Goal: Task Accomplishment & Management: Complete application form

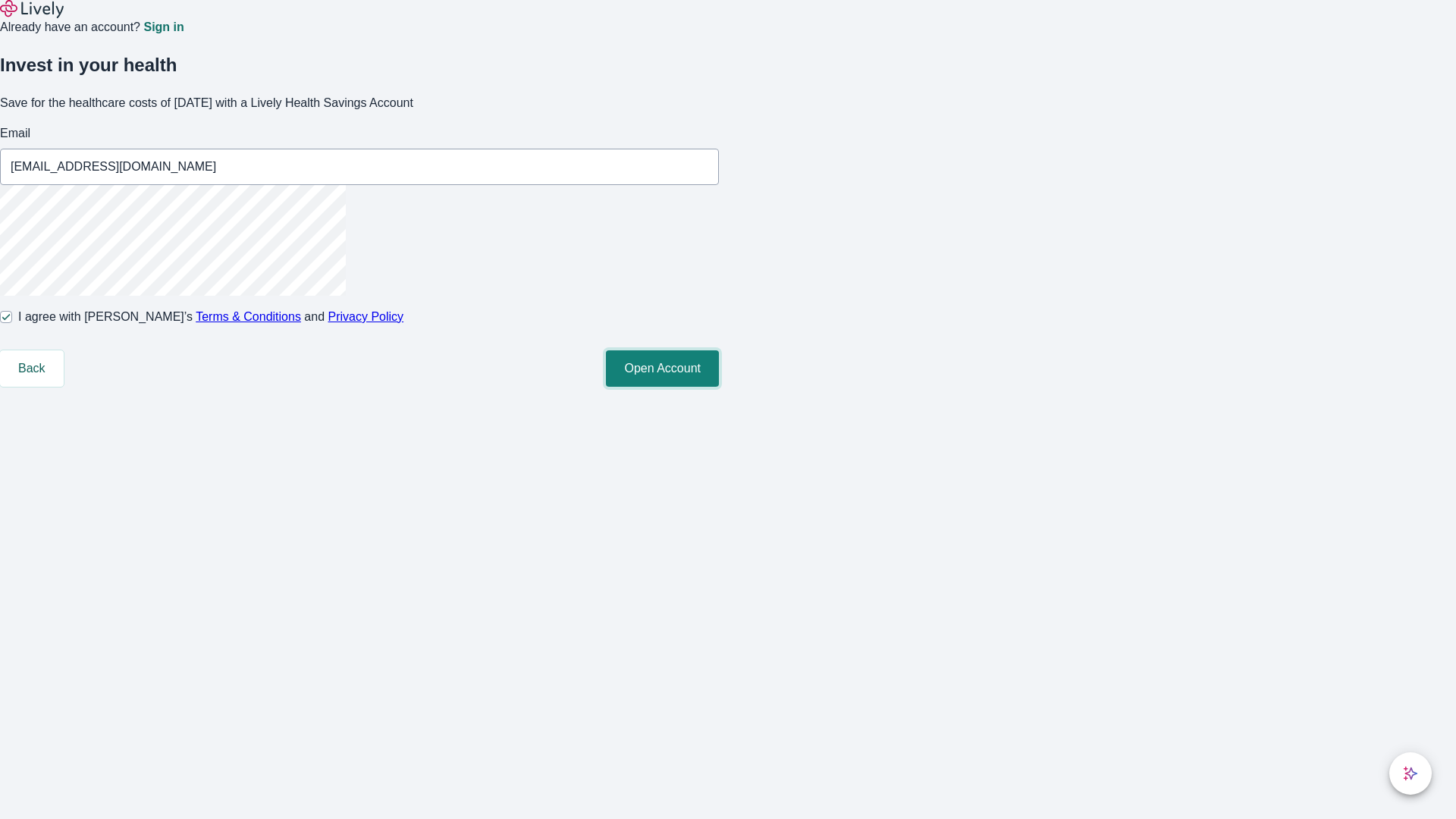
click at [719, 387] on button "Open Account" at bounding box center [662, 368] width 113 height 37
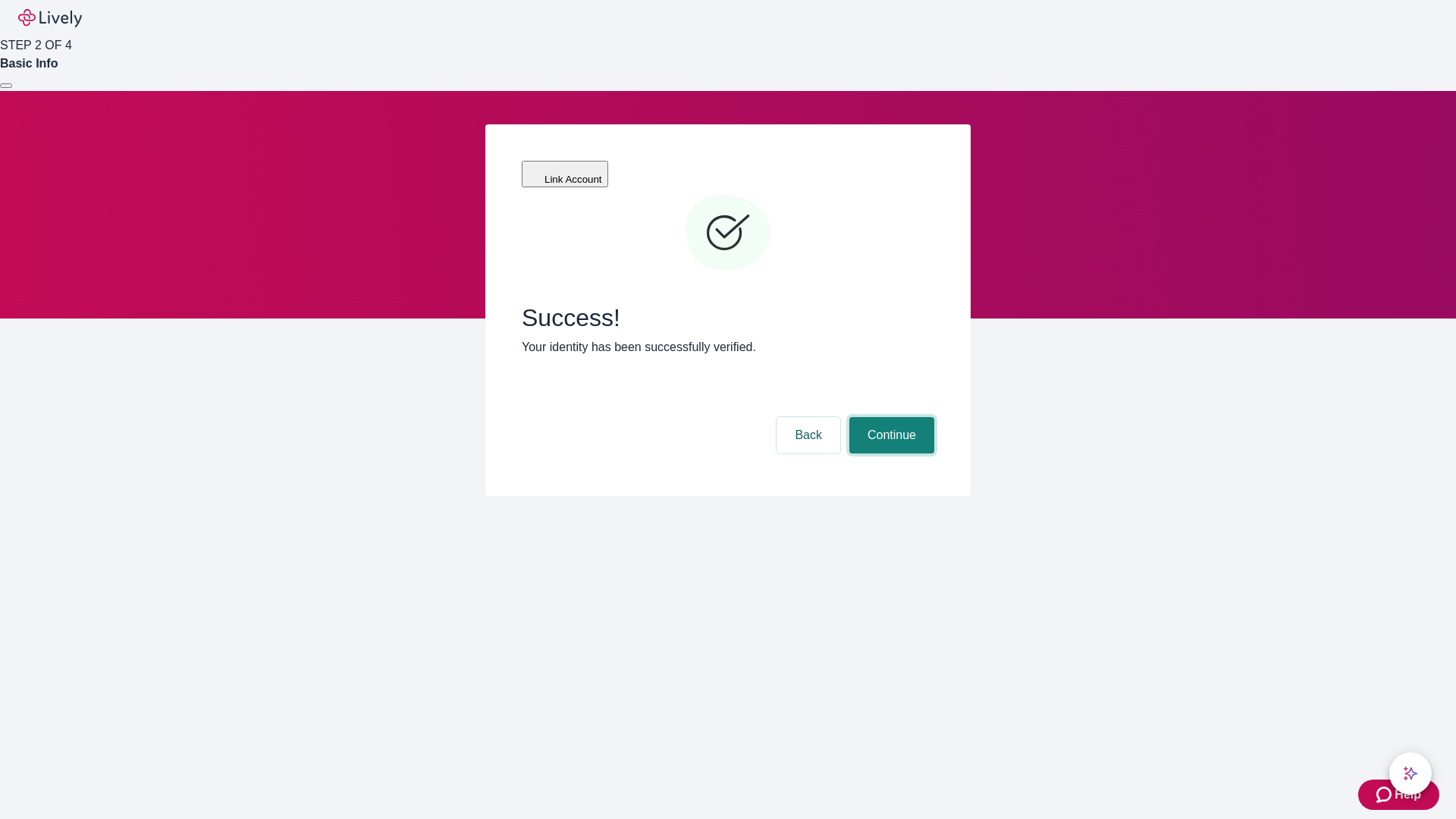
click at [890, 417] on button "Continue" at bounding box center [891, 435] width 85 height 37
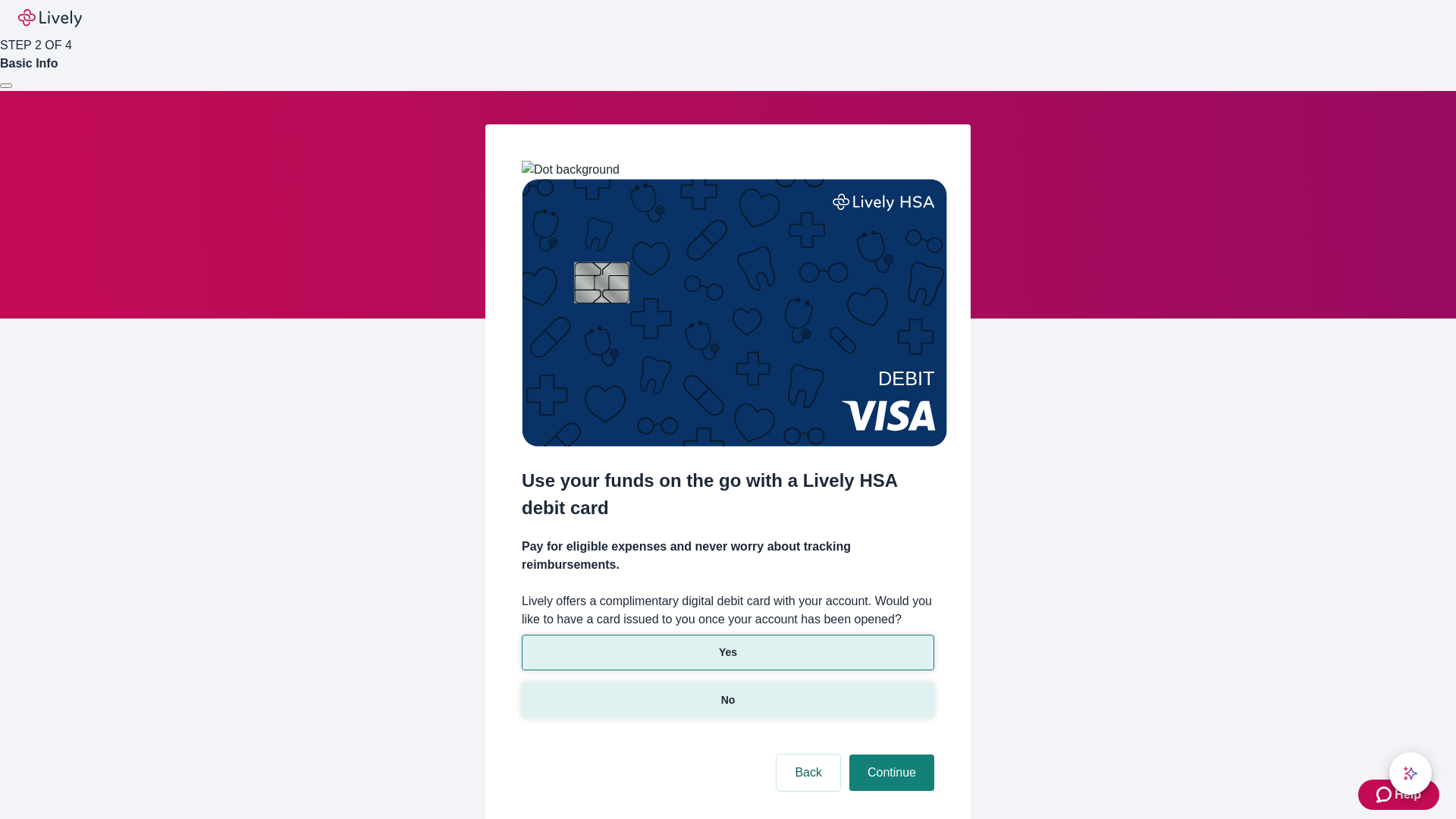
click at [727, 692] on p "No" at bounding box center [728, 701] width 15 height 16
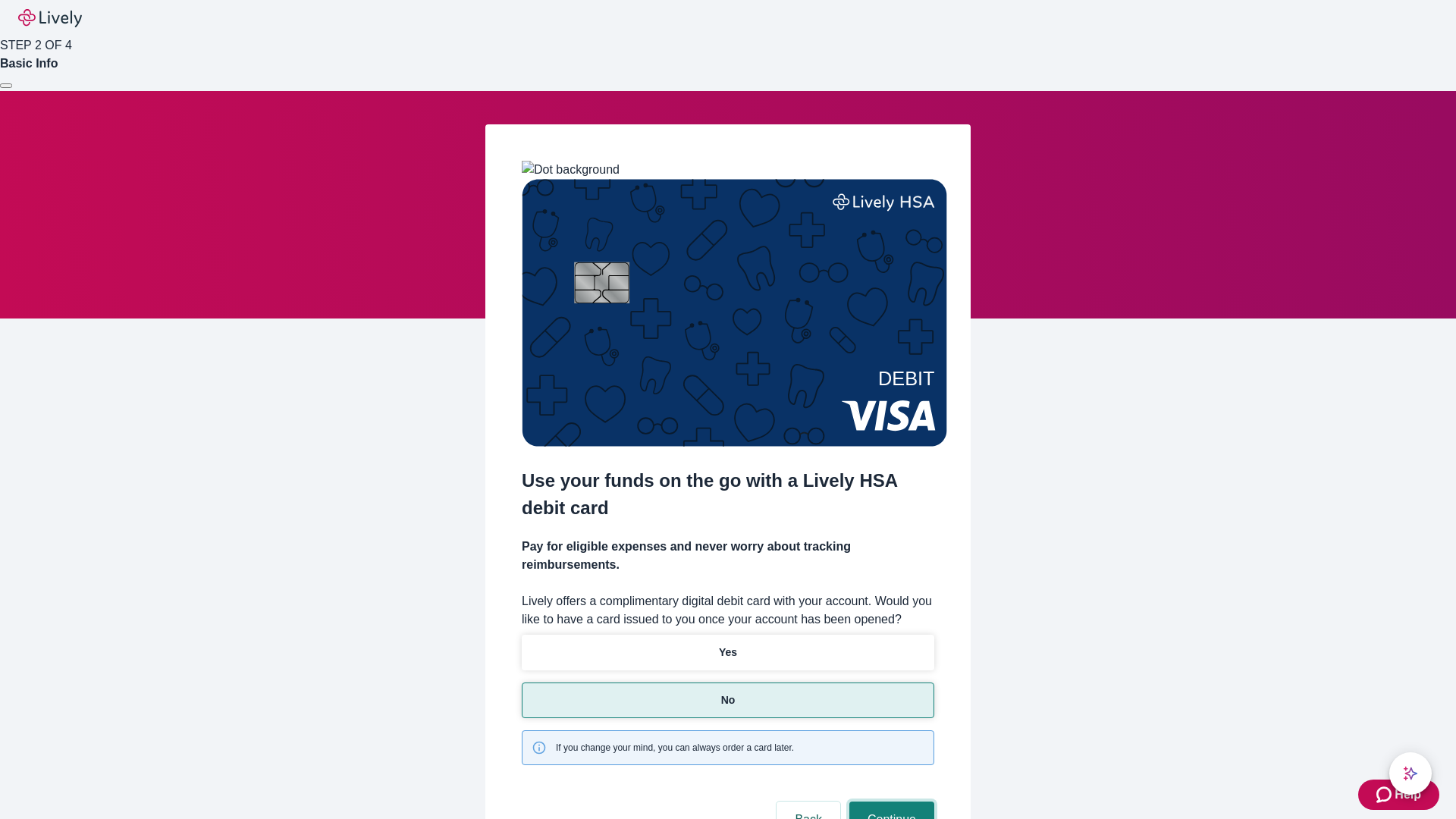
click at [890, 802] on button "Continue" at bounding box center [891, 820] width 85 height 37
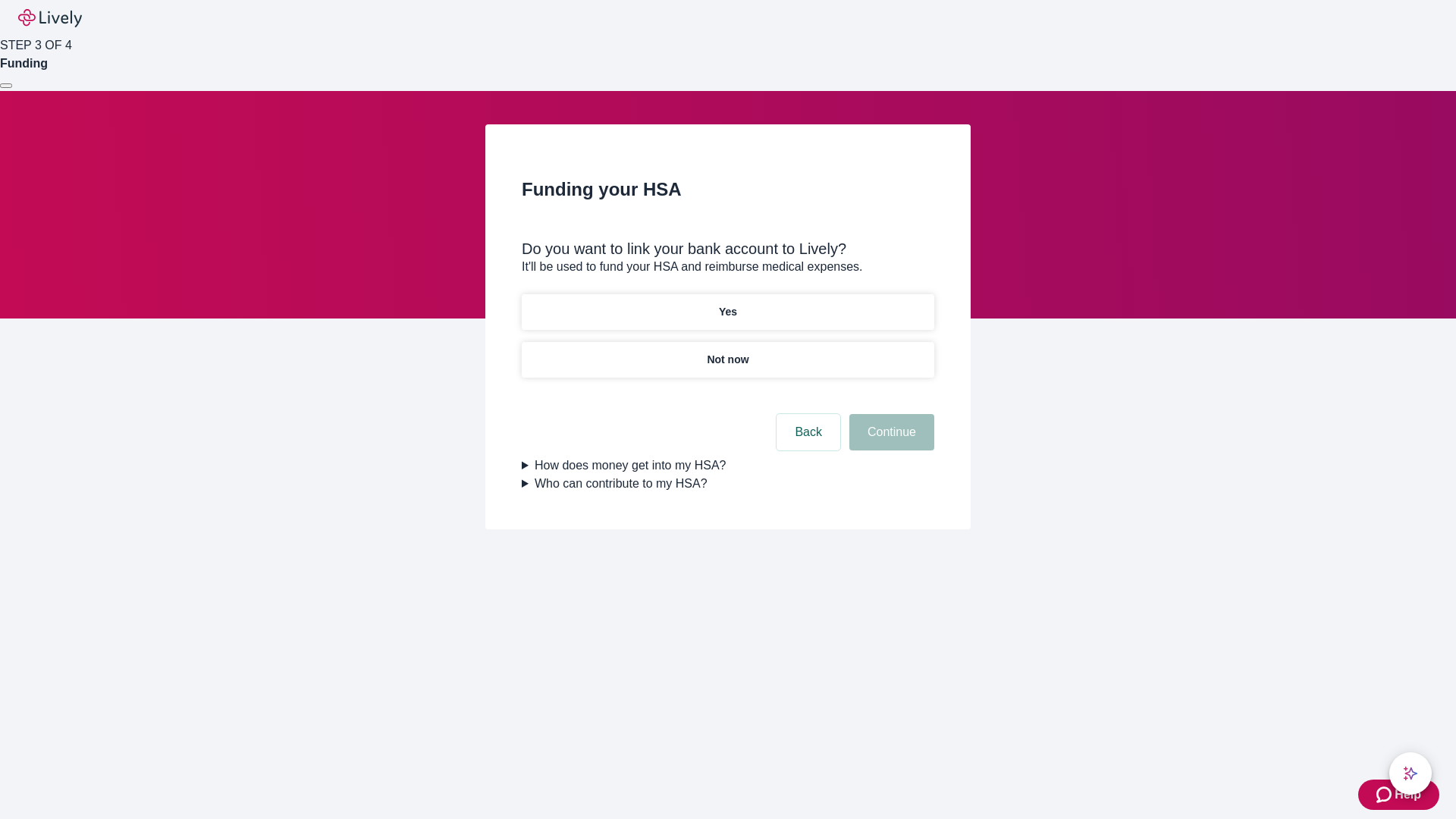
click at [727, 304] on p "Yes" at bounding box center [728, 312] width 18 height 16
click at [890, 414] on button "Continue" at bounding box center [891, 432] width 85 height 37
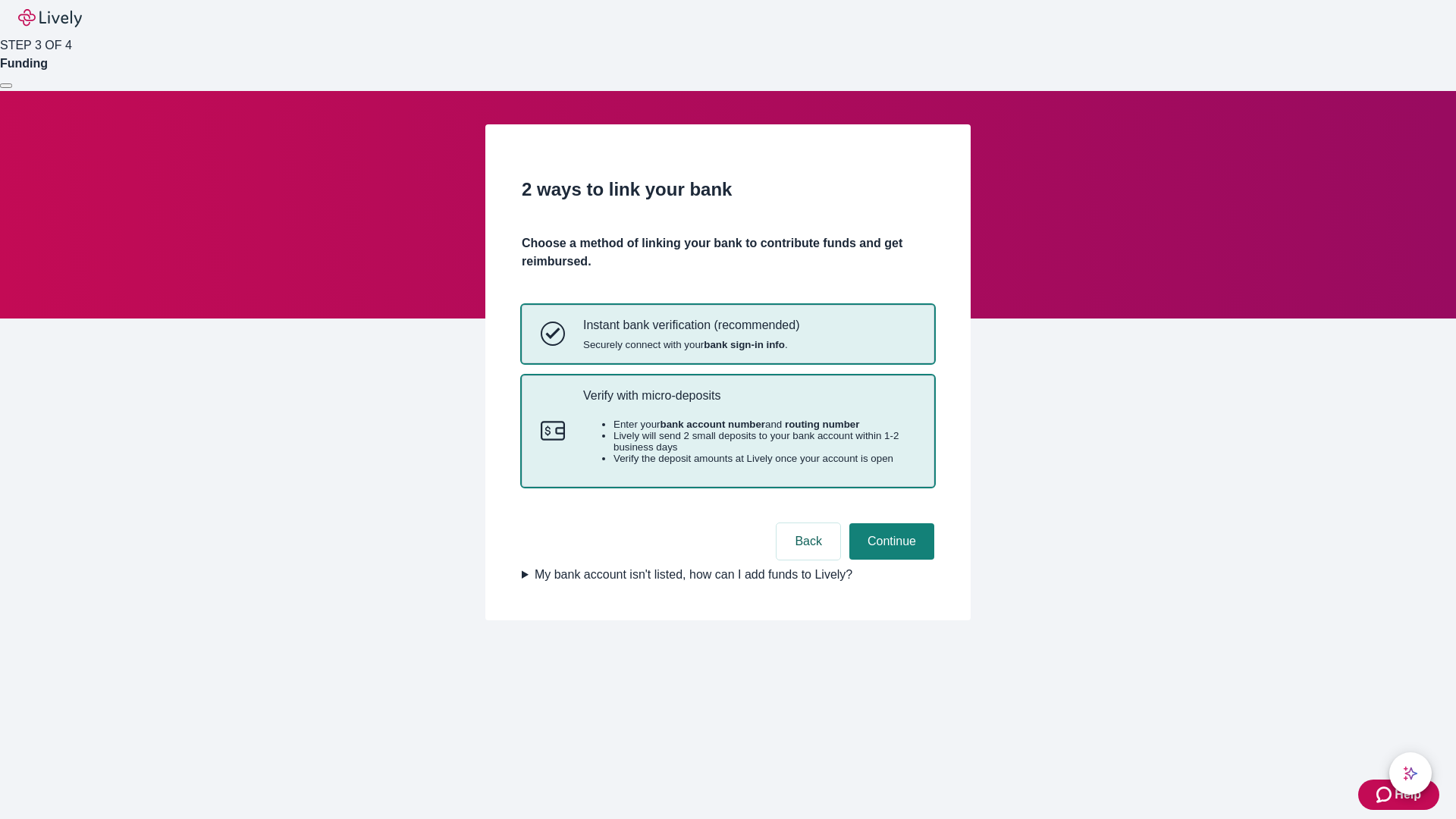
click at [748, 403] on p "Verify with micro-deposits" at bounding box center [748, 396] width 332 height 15
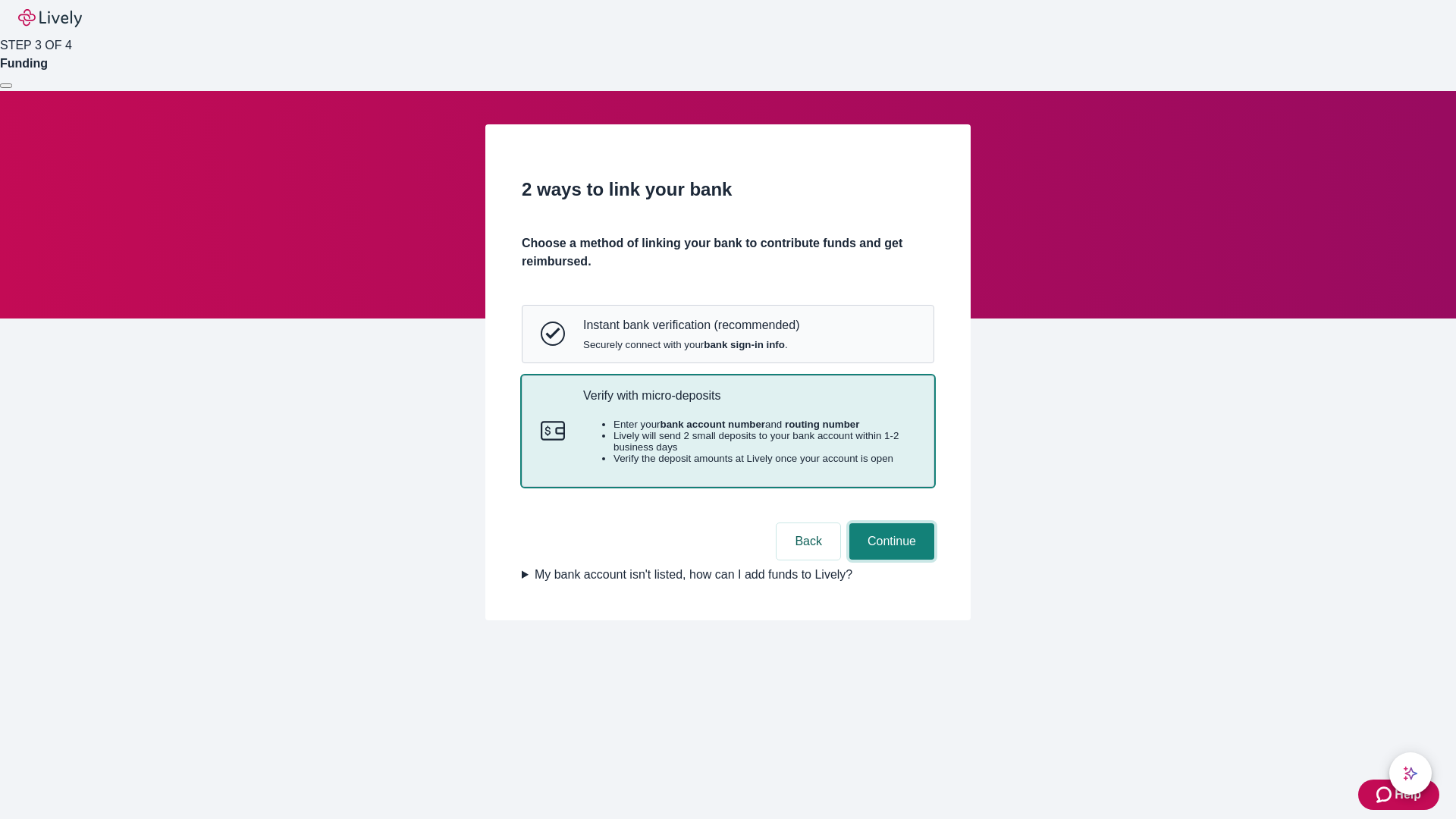
click at [890, 560] on button "Continue" at bounding box center [891, 541] width 85 height 37
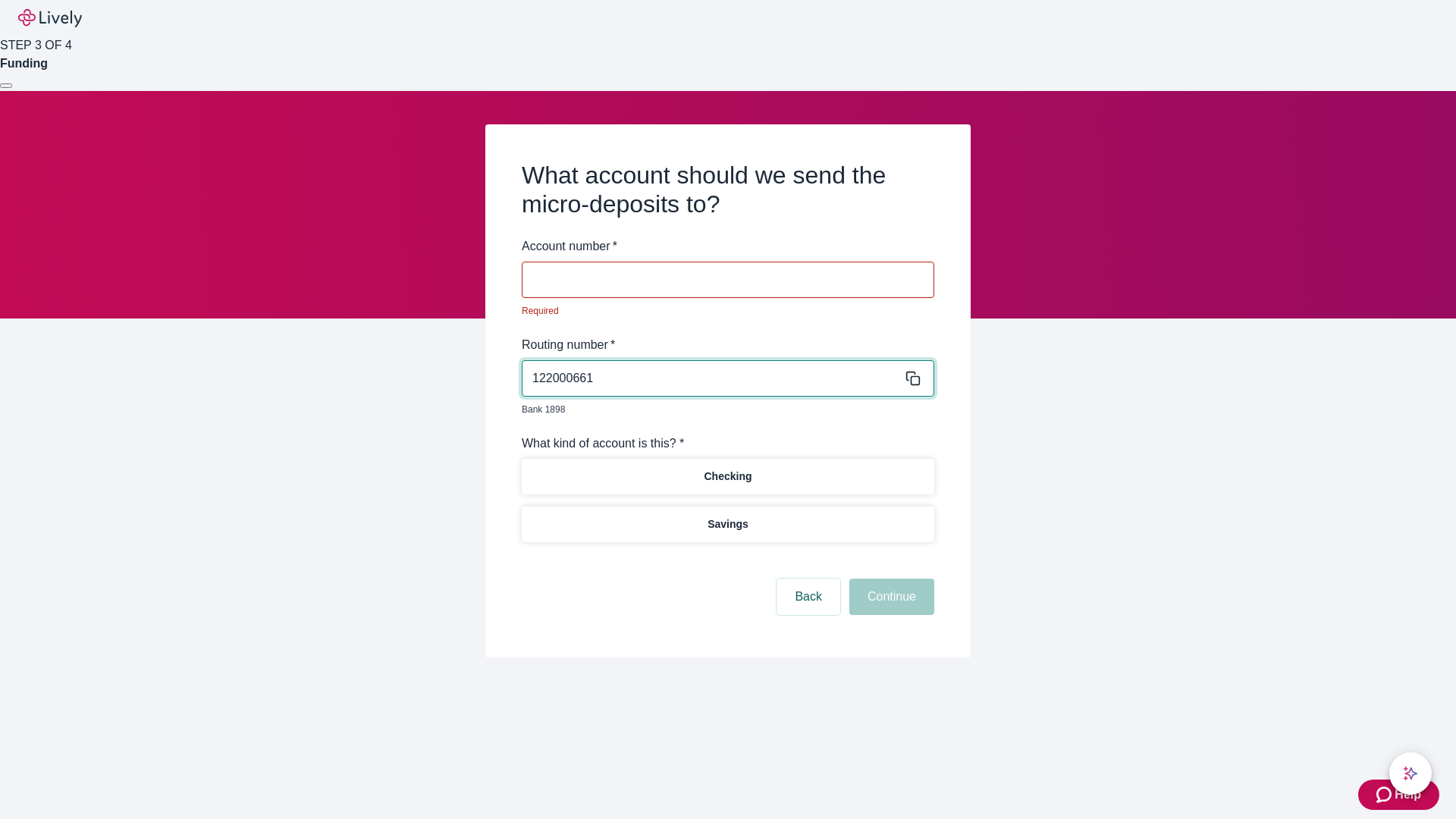
type input "122000661"
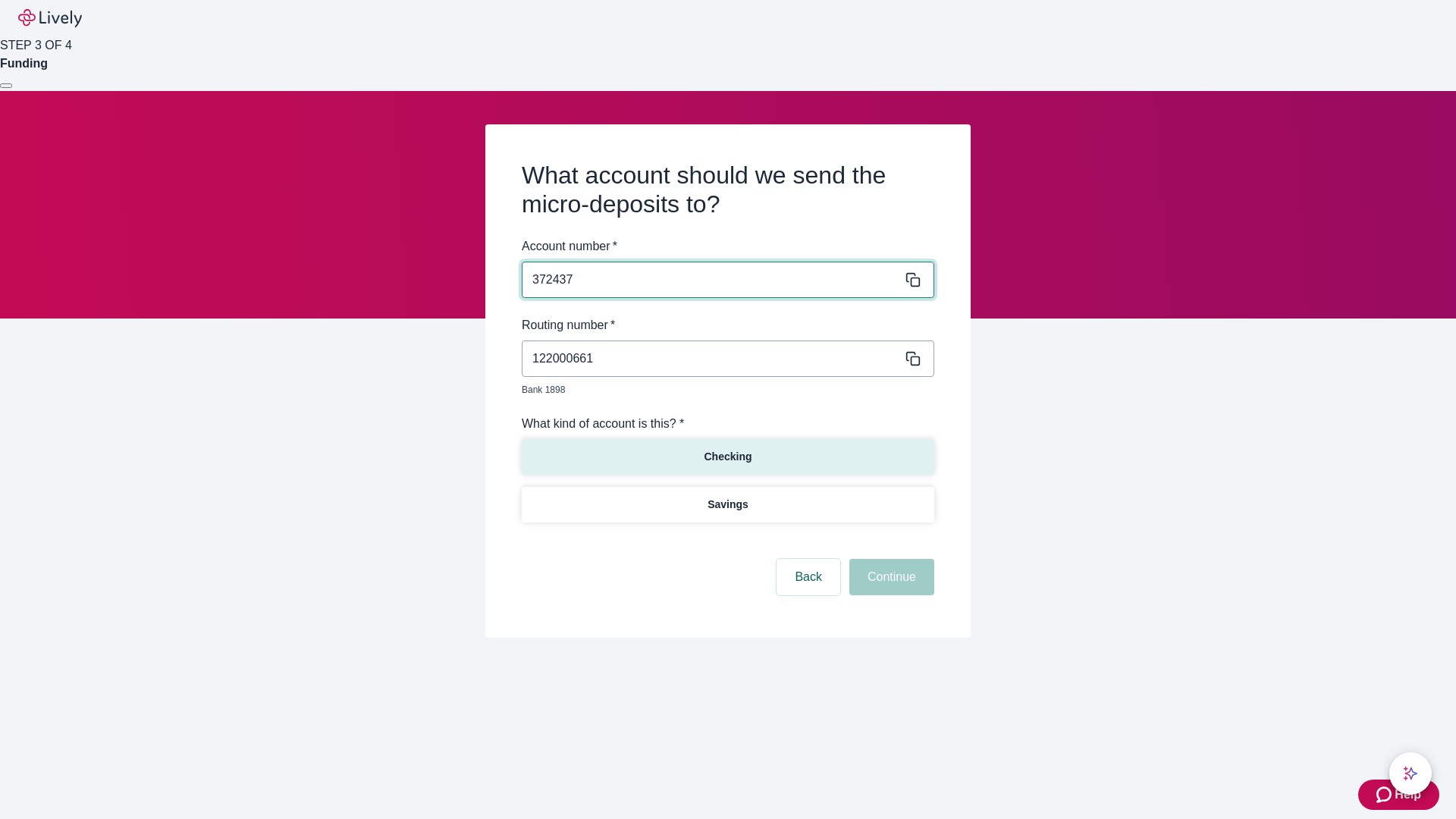
type input "372437"
click at [727, 449] on p "Checking" at bounding box center [727, 457] width 48 height 16
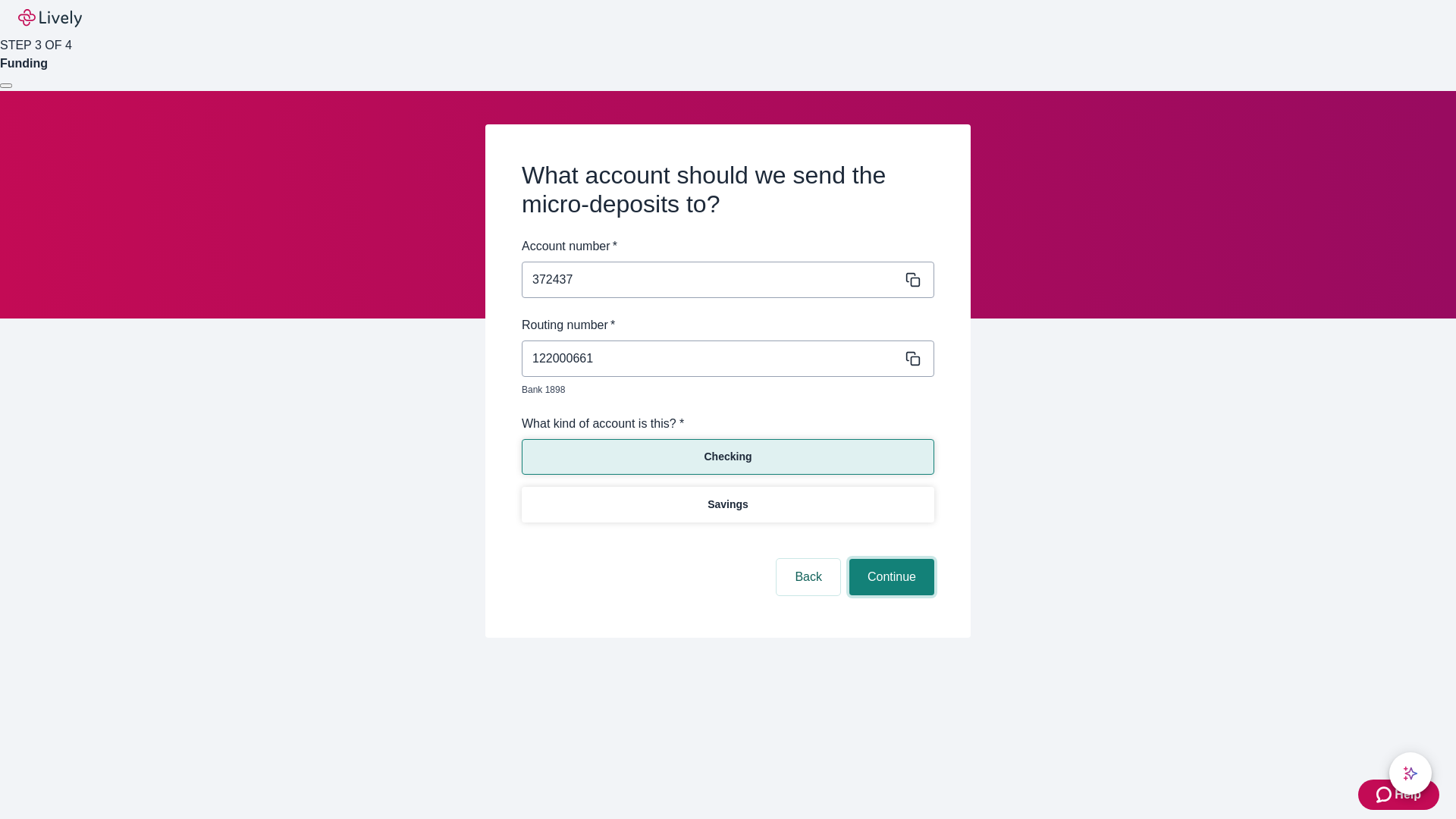
click at [890, 560] on button "Continue" at bounding box center [891, 577] width 85 height 37
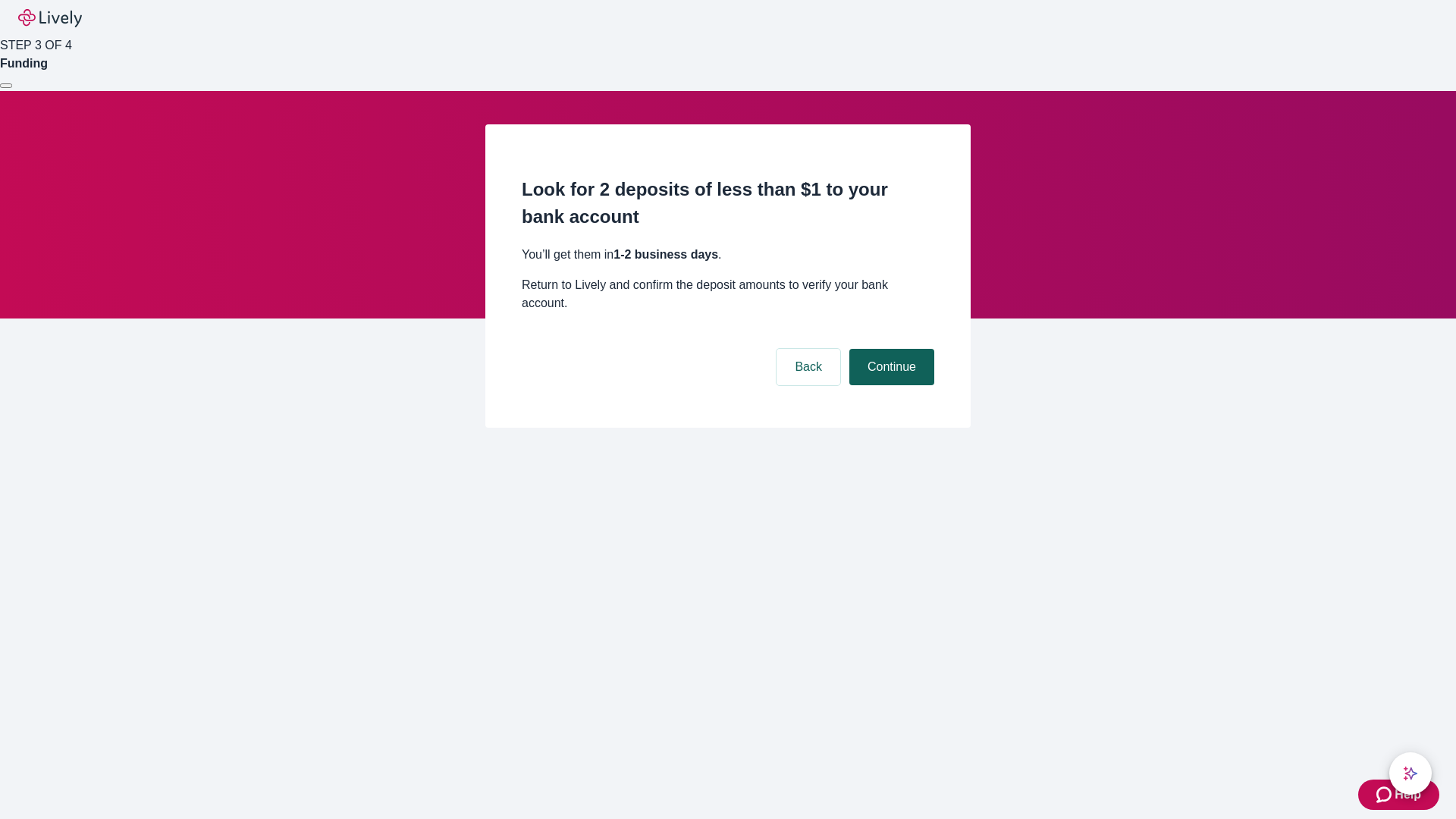
click at [890, 349] on button "Continue" at bounding box center [891, 367] width 85 height 37
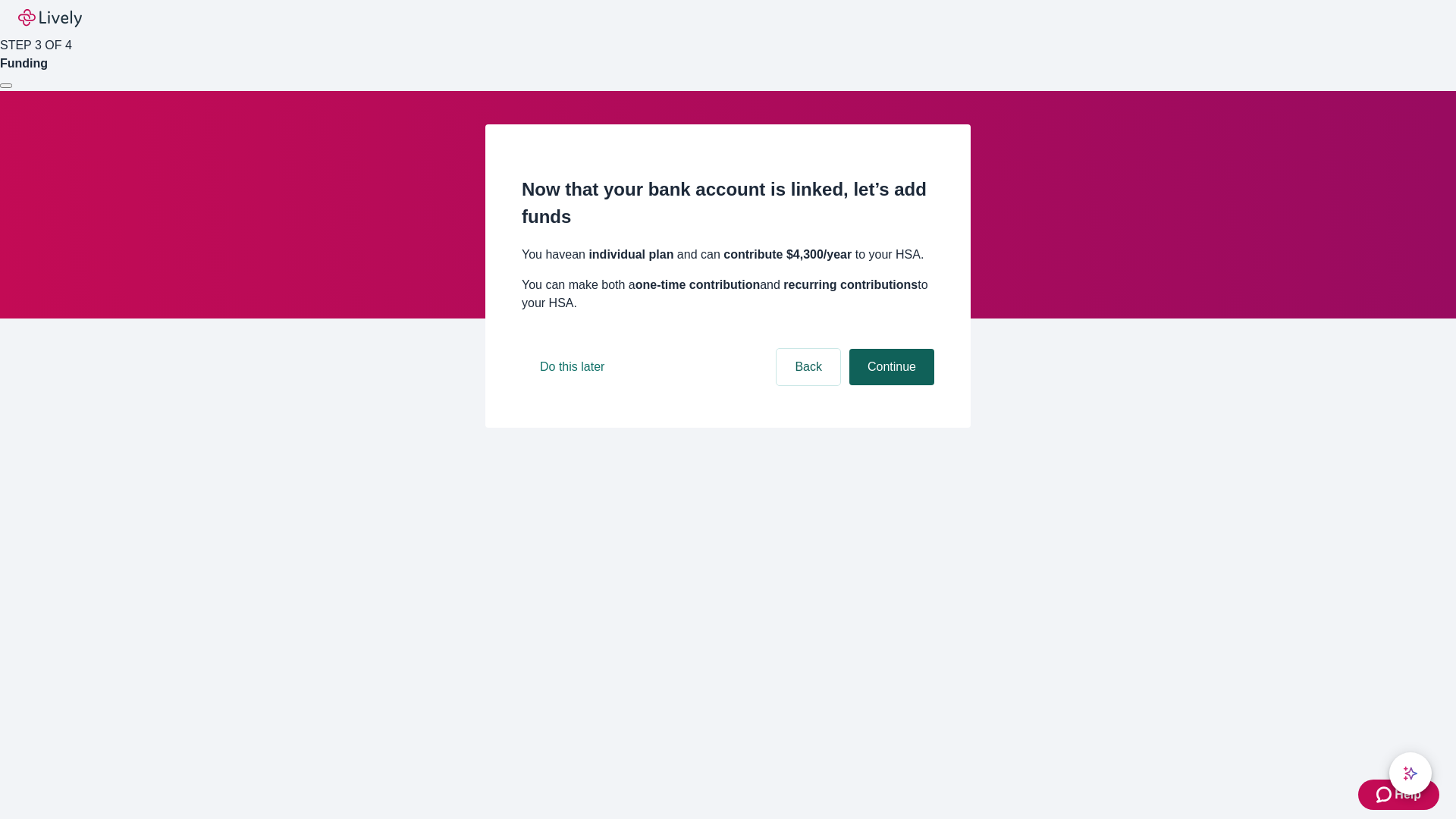
click at [890, 385] on button "Continue" at bounding box center [891, 367] width 85 height 37
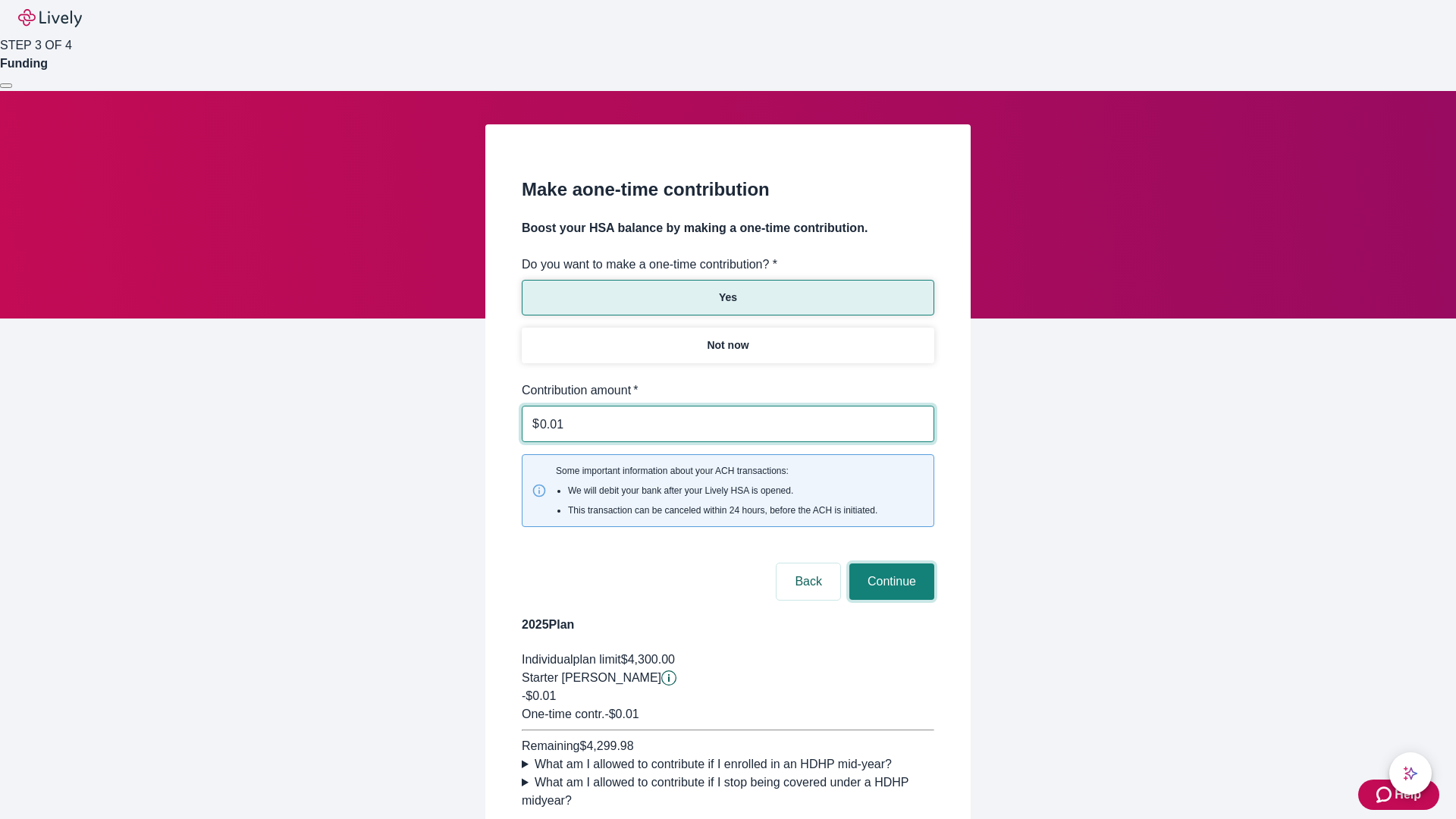
click at [890, 563] on button "Continue" at bounding box center [891, 581] width 85 height 37
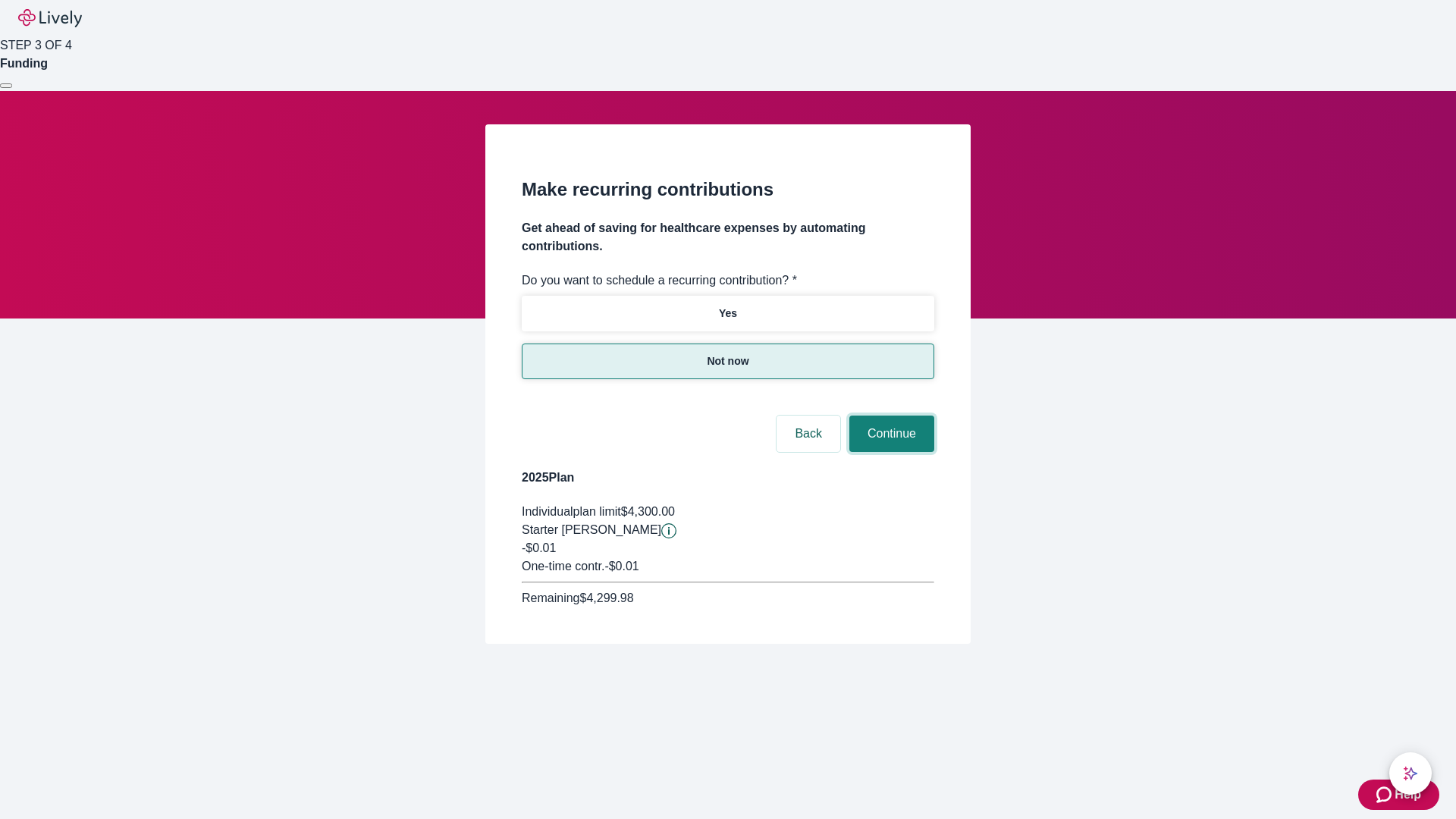
click at [890, 416] on button "Continue" at bounding box center [891, 434] width 85 height 37
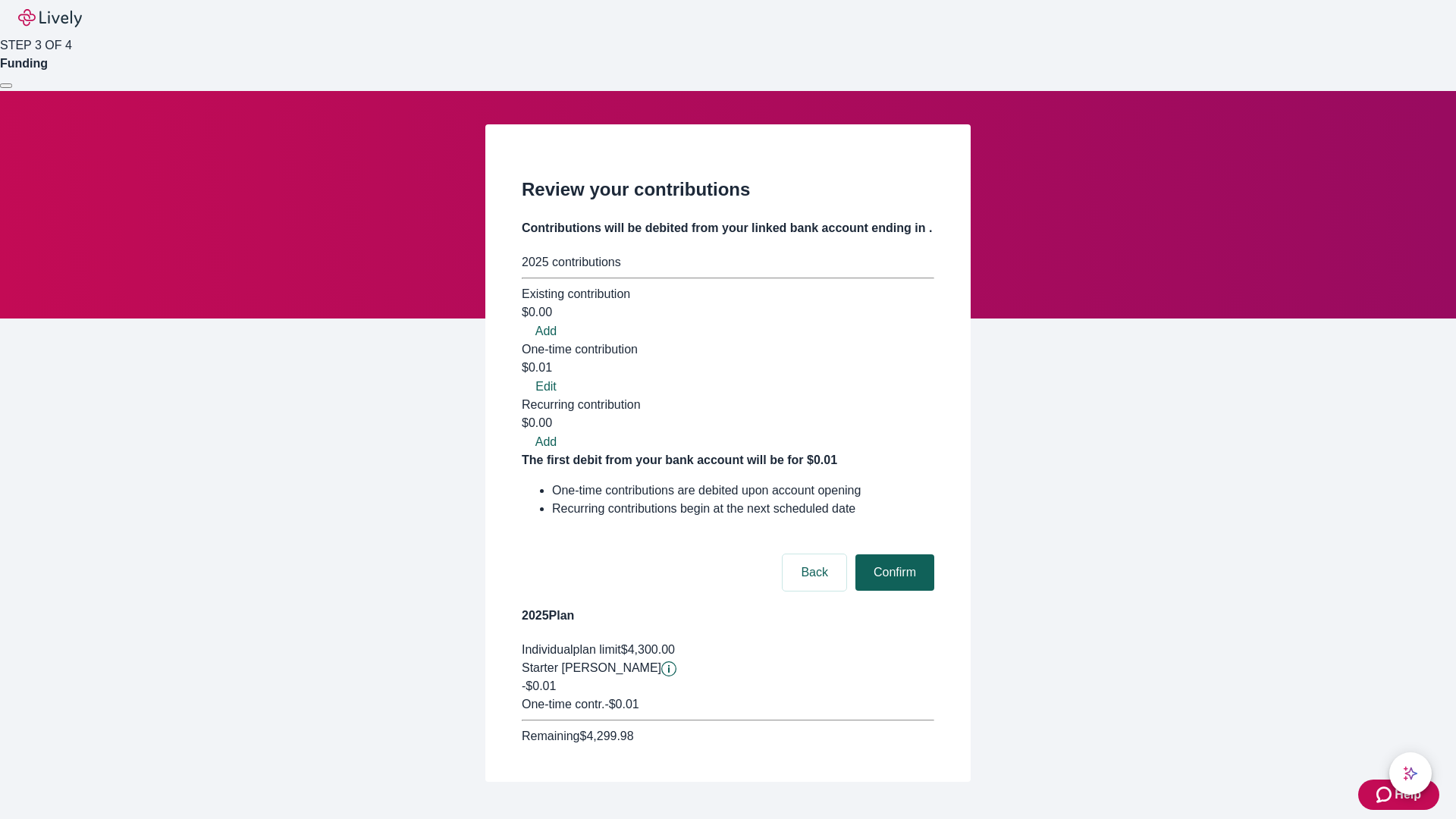
click at [892, 554] on button "Confirm" at bounding box center [894, 572] width 79 height 37
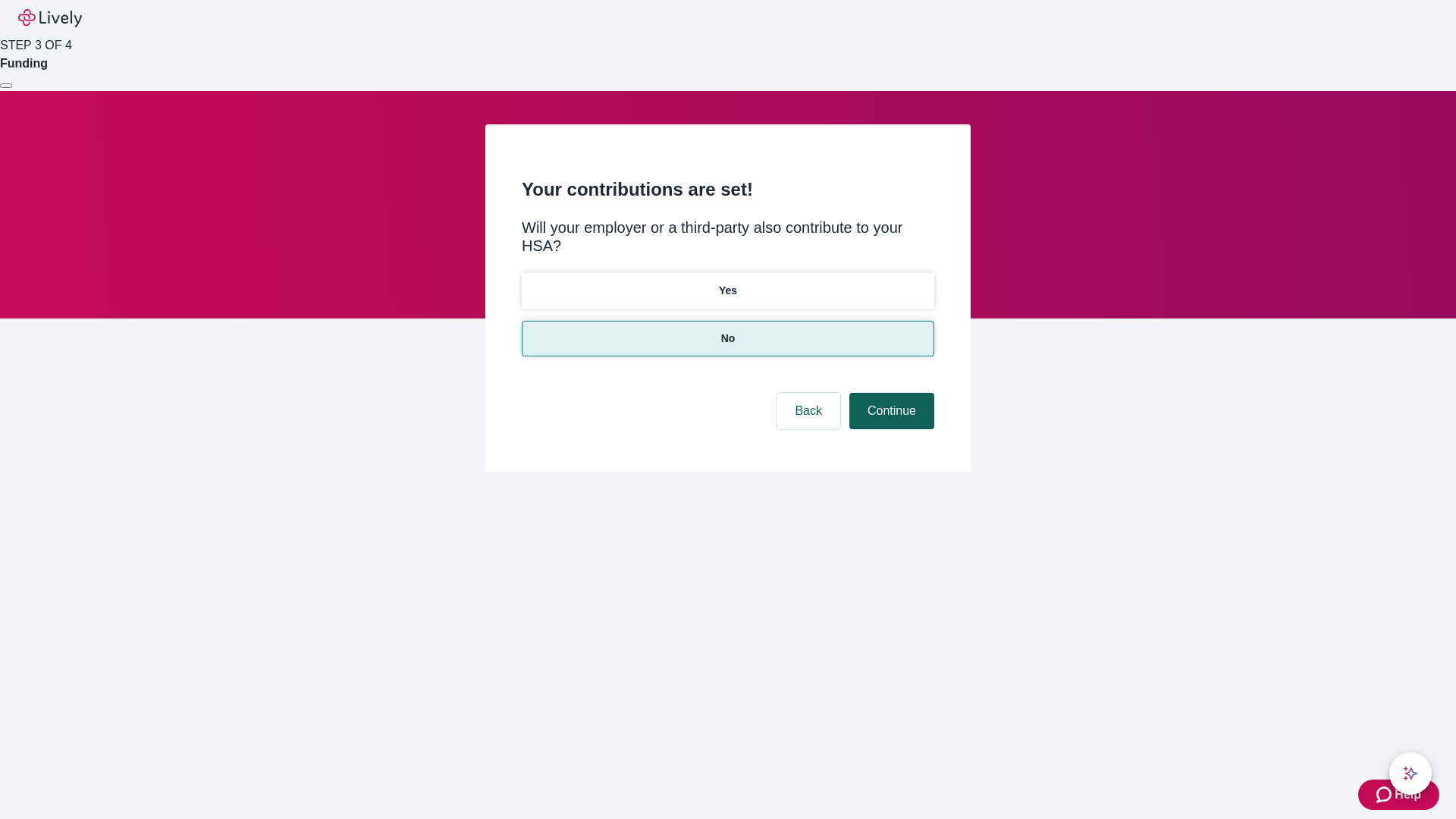
click at [890, 393] on button "Continue" at bounding box center [891, 411] width 85 height 37
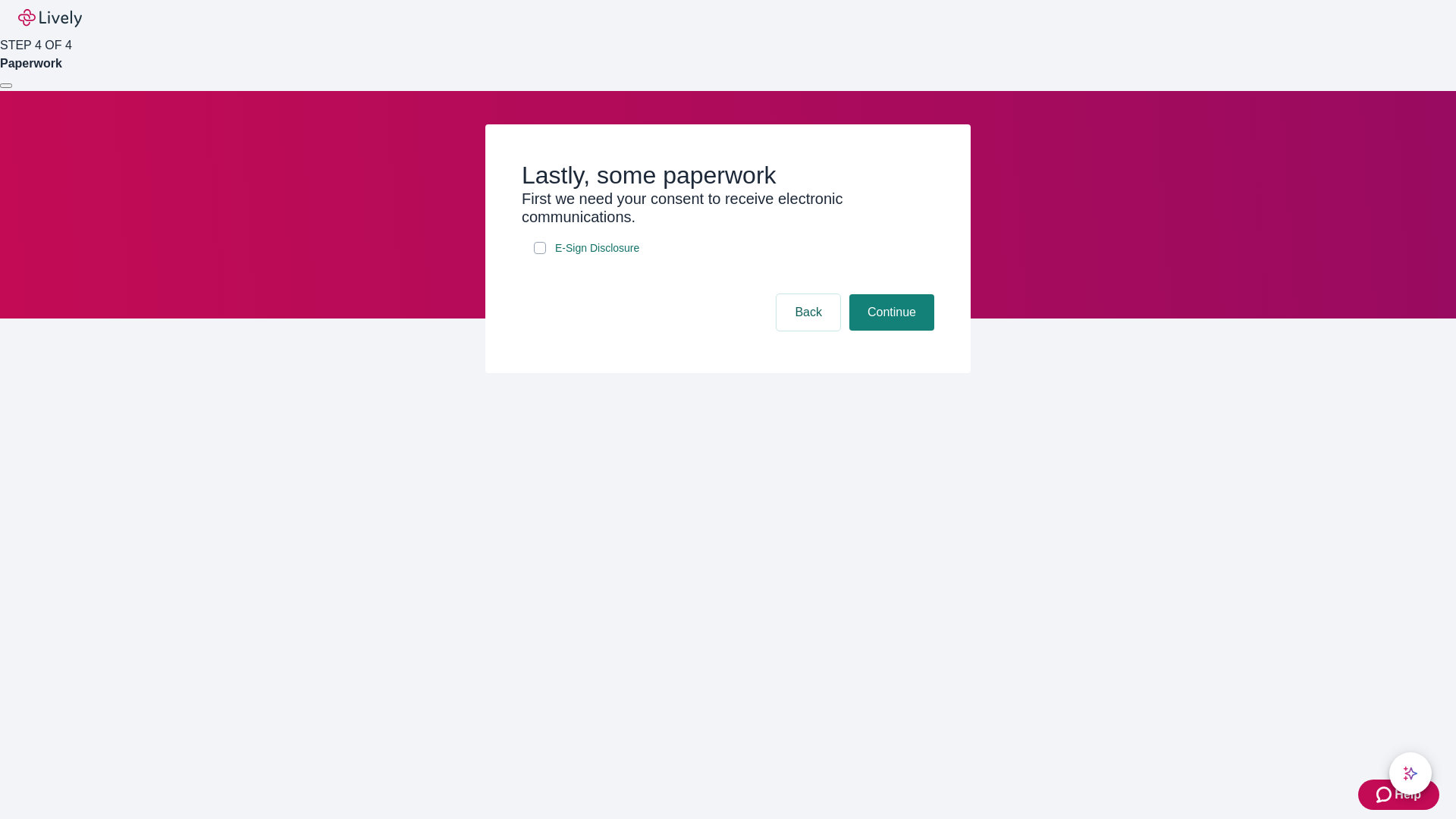
click at [539, 254] on input "E-Sign Disclosure" at bounding box center [539, 247] width 12 height 12
checkbox input "true"
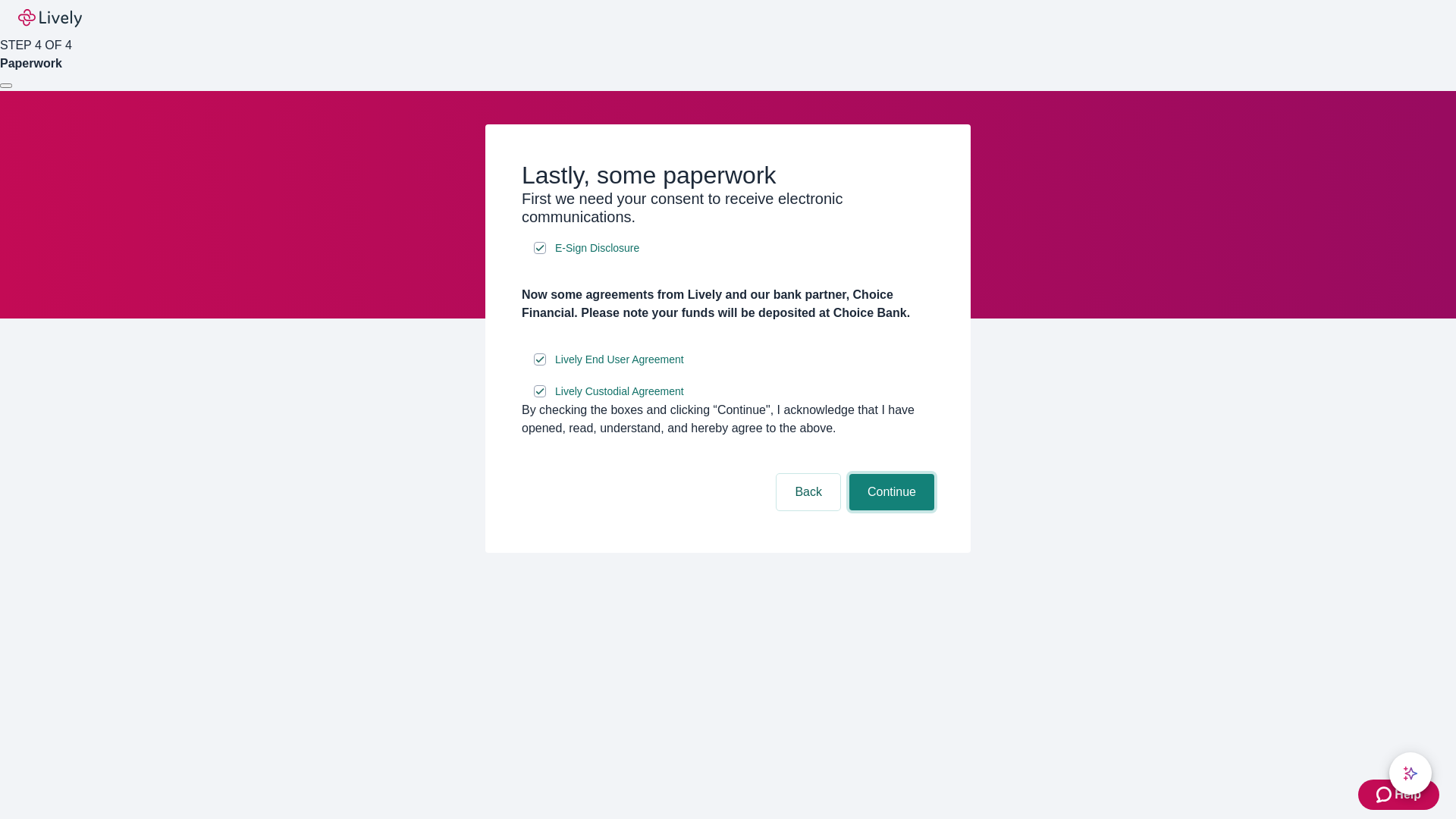
click at [890, 510] on button "Continue" at bounding box center [891, 492] width 85 height 37
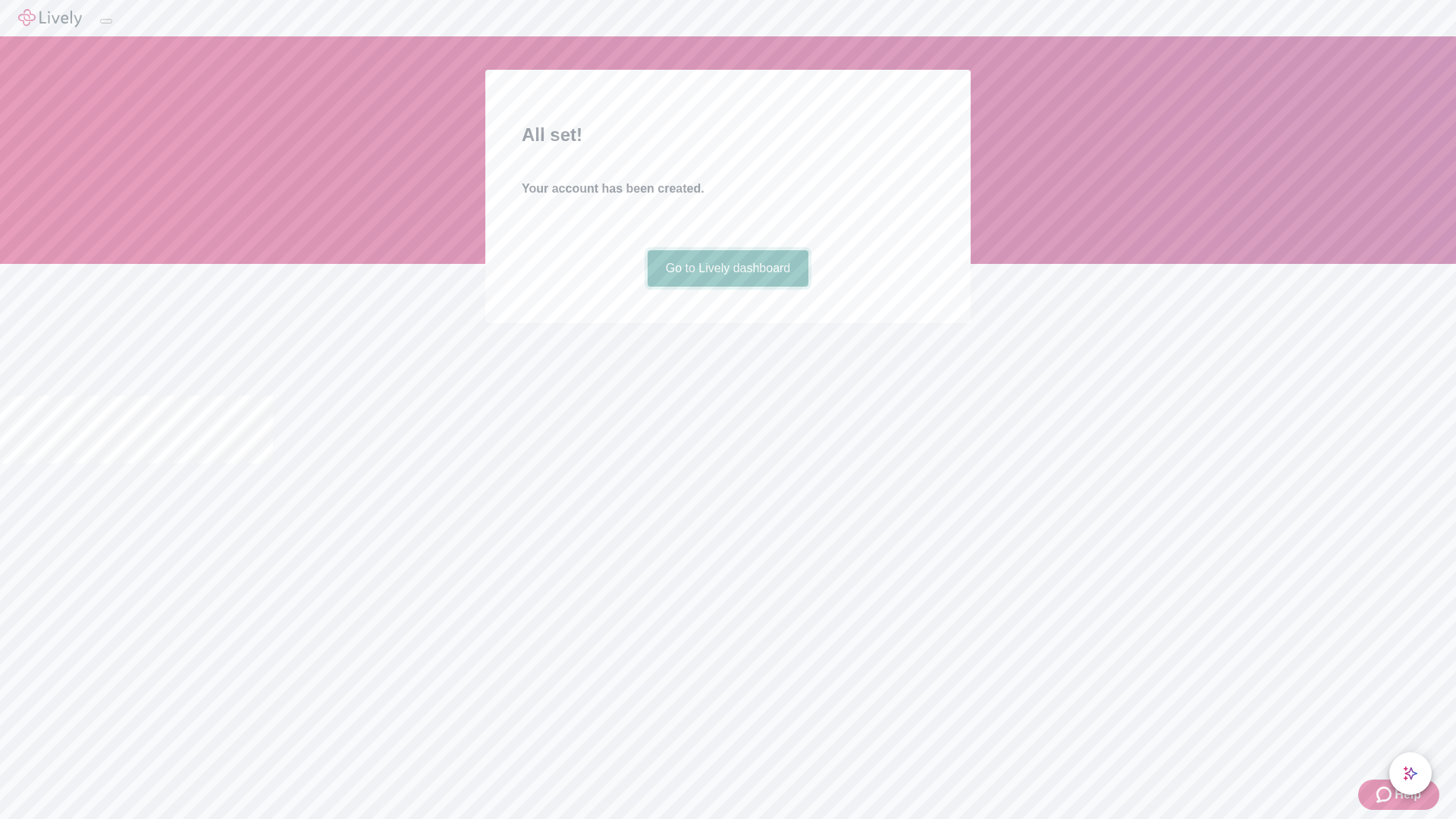
click at [727, 287] on link "Go to Lively dashboard" at bounding box center [728, 269] width 162 height 37
